Goal: Entertainment & Leisure: Consume media (video, audio)

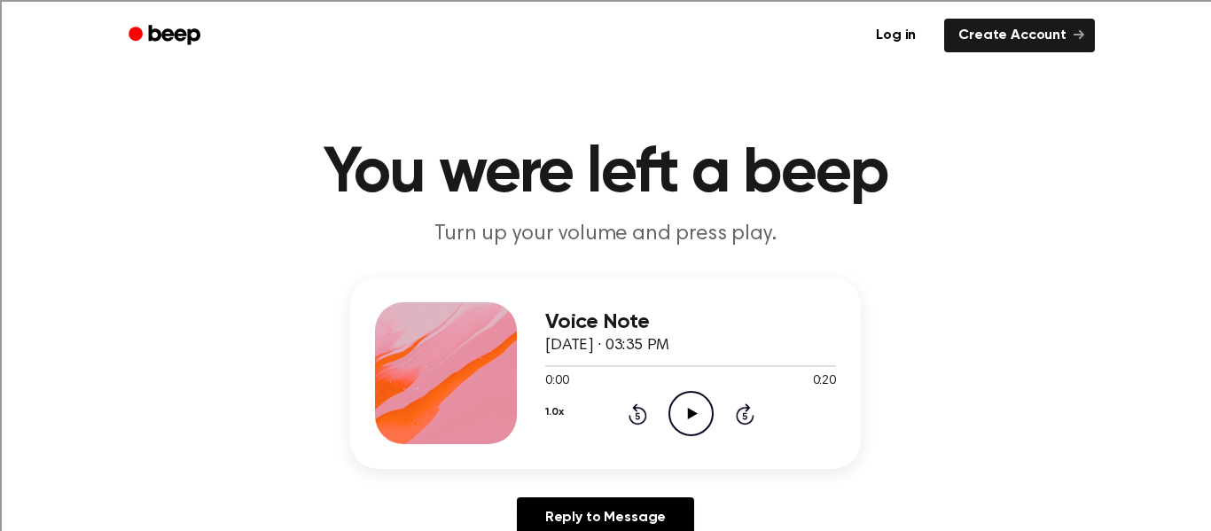
click at [695, 421] on icon "Play Audio" at bounding box center [691, 413] width 45 height 45
click at [695, 421] on icon "Pause Audio" at bounding box center [691, 413] width 45 height 45
click at [695, 421] on icon "Play Audio" at bounding box center [691, 413] width 45 height 45
click at [693, 423] on icon "Play Audio" at bounding box center [691, 413] width 45 height 45
click at [699, 419] on icon "Play Audio" at bounding box center [691, 413] width 45 height 45
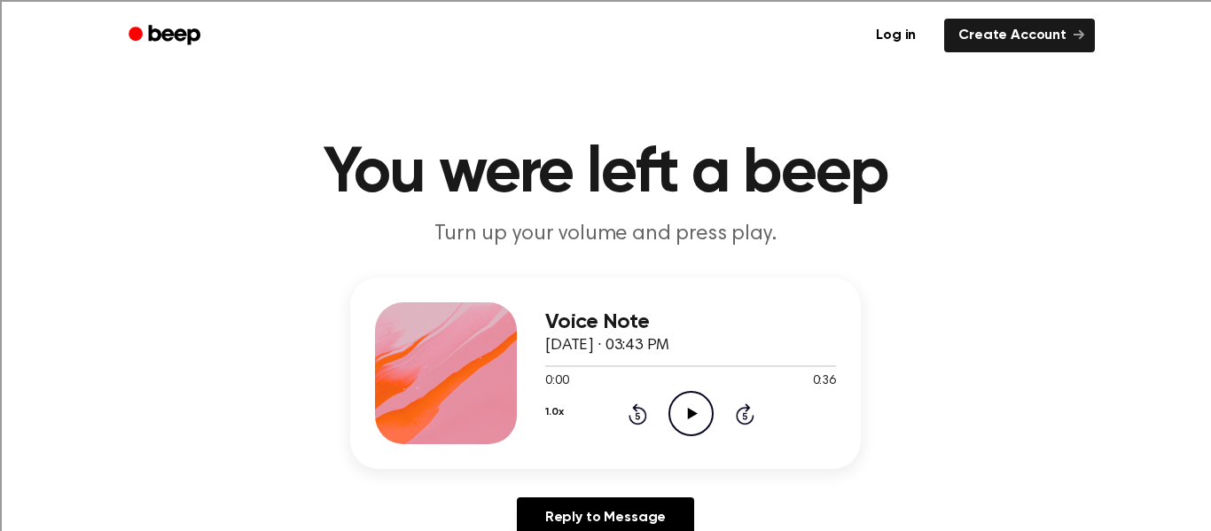
click at [694, 406] on icon "Play Audio" at bounding box center [691, 413] width 45 height 45
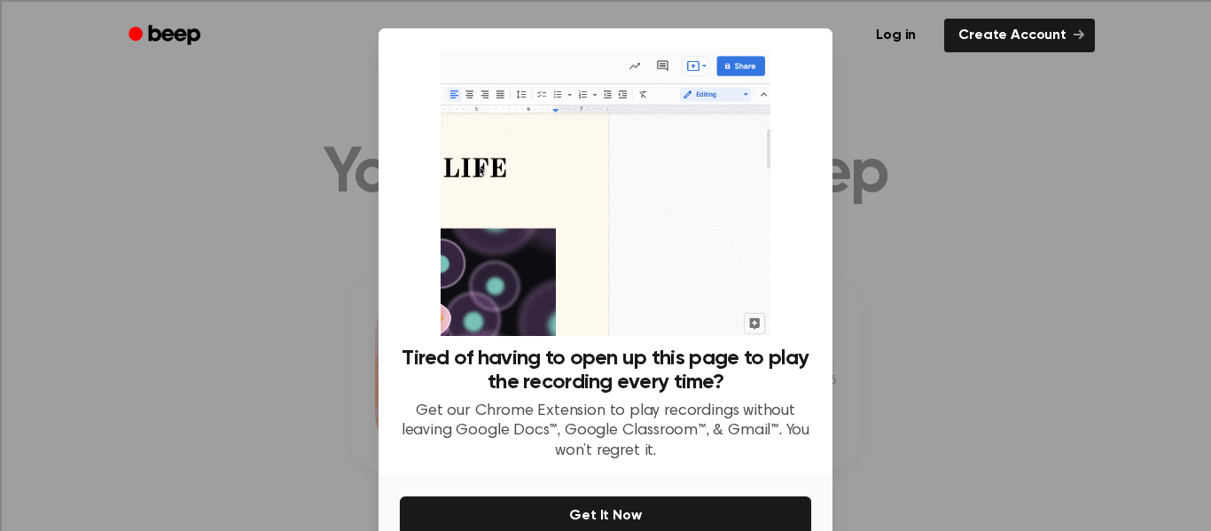
scroll to position [93, 0]
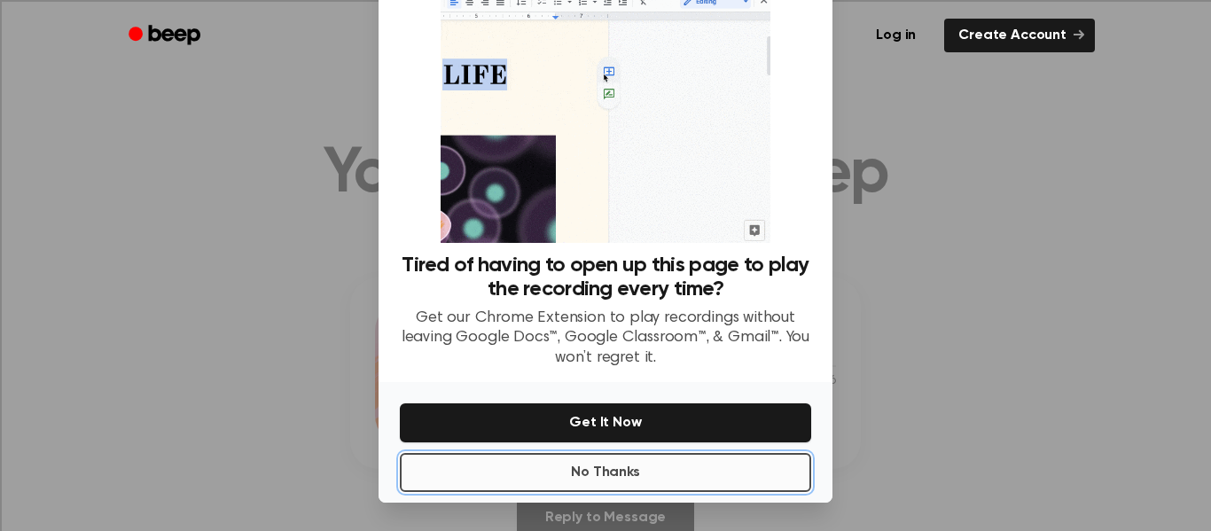
click at [708, 473] on button "No Thanks" at bounding box center [605, 472] width 411 height 39
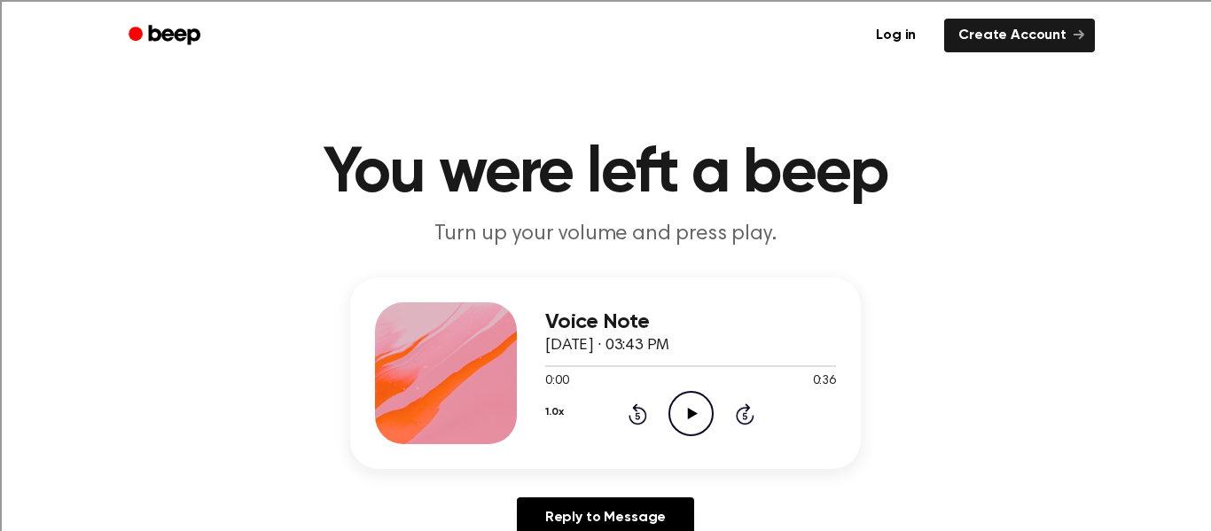
click at [677, 400] on icon "Play Audio" at bounding box center [691, 413] width 45 height 45
click at [686, 424] on icon "Play Audio" at bounding box center [691, 413] width 45 height 45
click at [693, 408] on icon "Play Audio" at bounding box center [691, 413] width 45 height 45
click at [688, 427] on icon "Play Audio" at bounding box center [691, 413] width 45 height 45
click at [697, 422] on icon "Play Audio" at bounding box center [691, 413] width 45 height 45
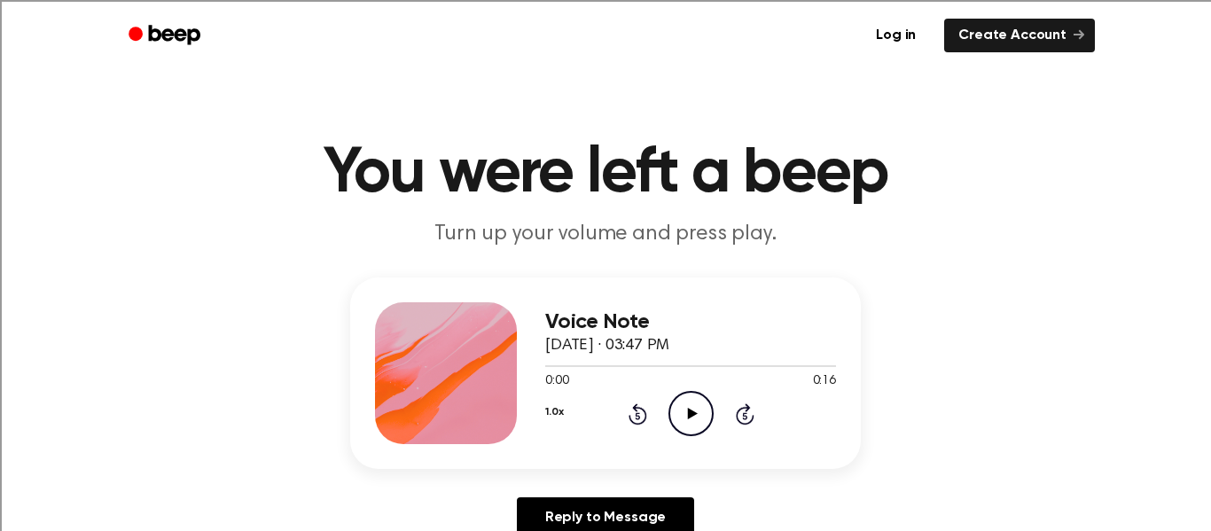
click at [685, 414] on icon "Play Audio" at bounding box center [691, 413] width 45 height 45
click at [677, 409] on icon "Play Audio" at bounding box center [691, 413] width 45 height 45
click at [678, 414] on icon "Play Audio" at bounding box center [691, 413] width 45 height 45
click at [696, 420] on icon "Play Audio" at bounding box center [691, 413] width 45 height 45
click at [683, 416] on icon "Play Audio" at bounding box center [691, 413] width 45 height 45
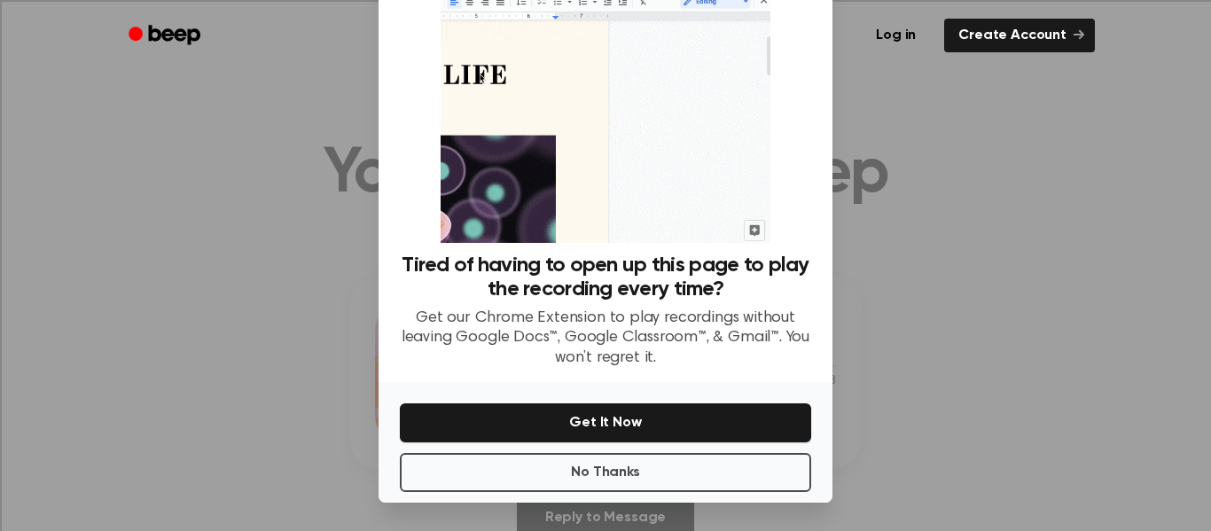
scroll to position [92, 0]
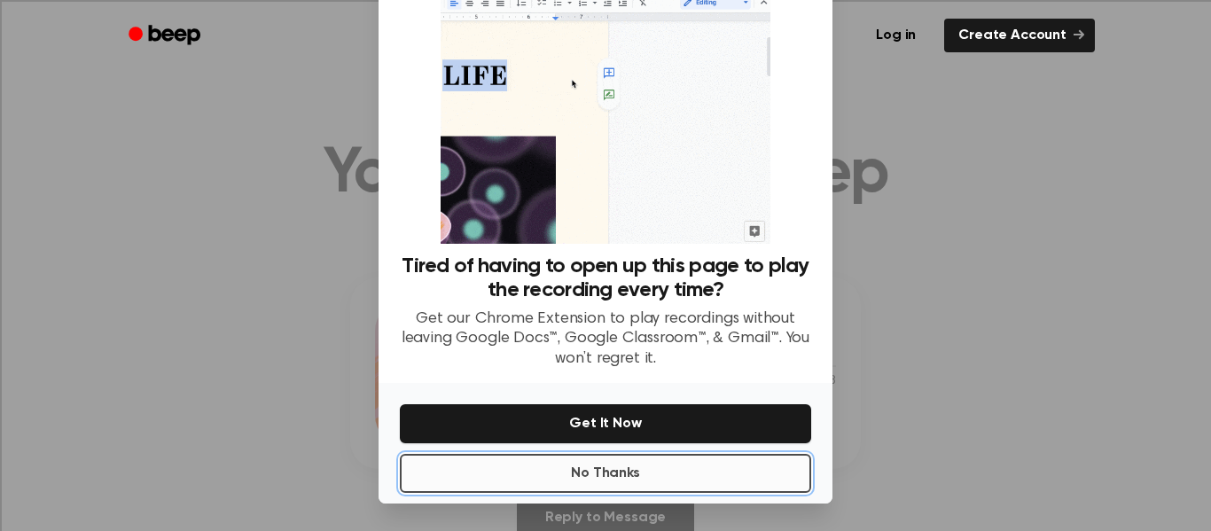
click at [737, 480] on button "No Thanks" at bounding box center [605, 473] width 411 height 39
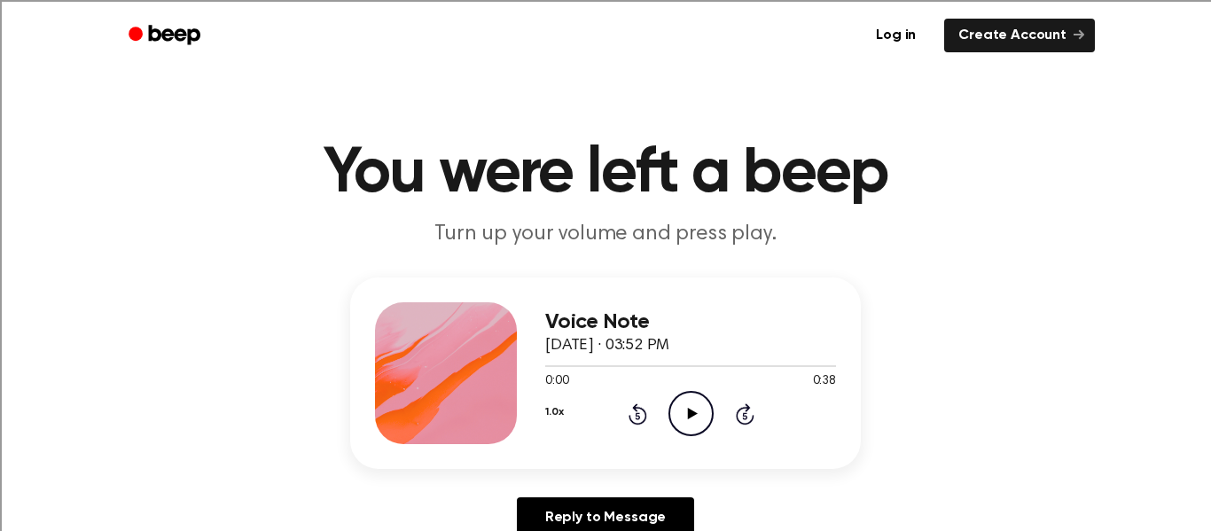
click at [694, 424] on icon "Play Audio" at bounding box center [691, 413] width 45 height 45
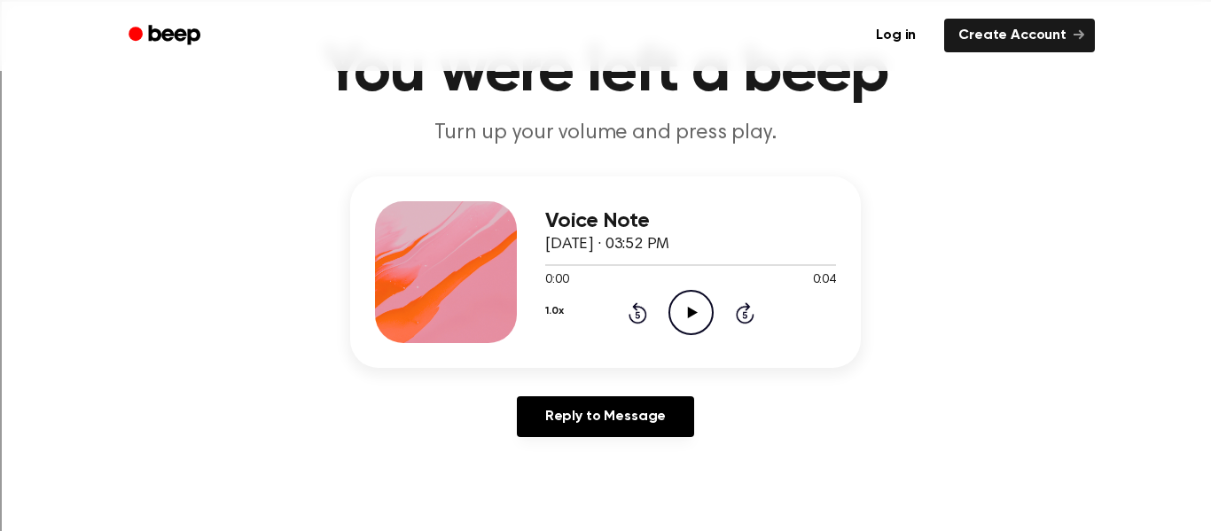
click at [688, 305] on icon "Play Audio" at bounding box center [691, 312] width 45 height 45
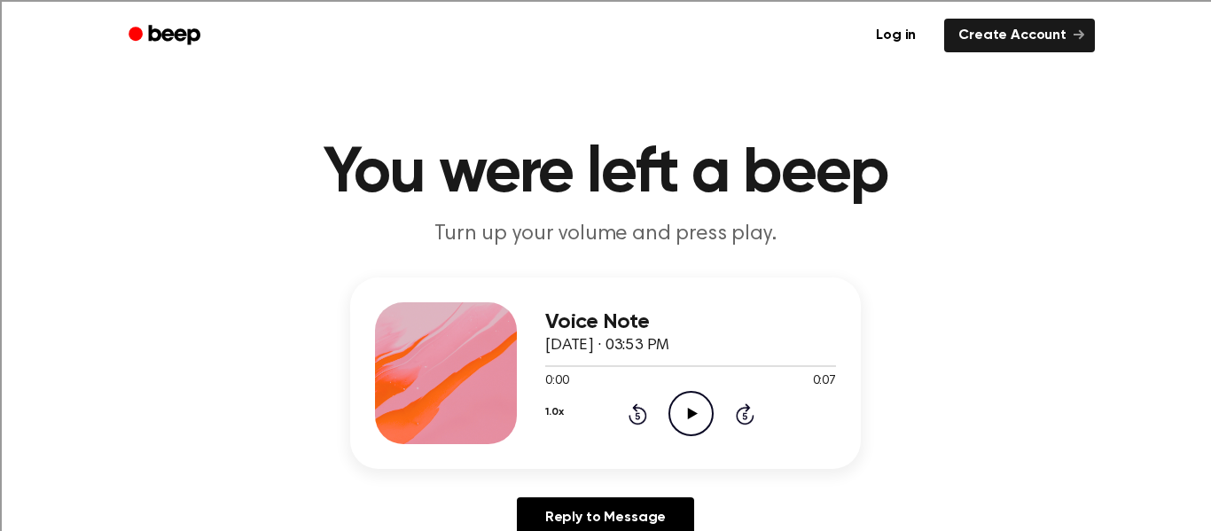
click at [688, 426] on icon "Play Audio" at bounding box center [691, 413] width 45 height 45
click at [696, 403] on icon "Play Audio" at bounding box center [691, 413] width 45 height 45
click at [683, 406] on icon "Play Audio" at bounding box center [691, 413] width 45 height 45
